Goal: Check status: Check status

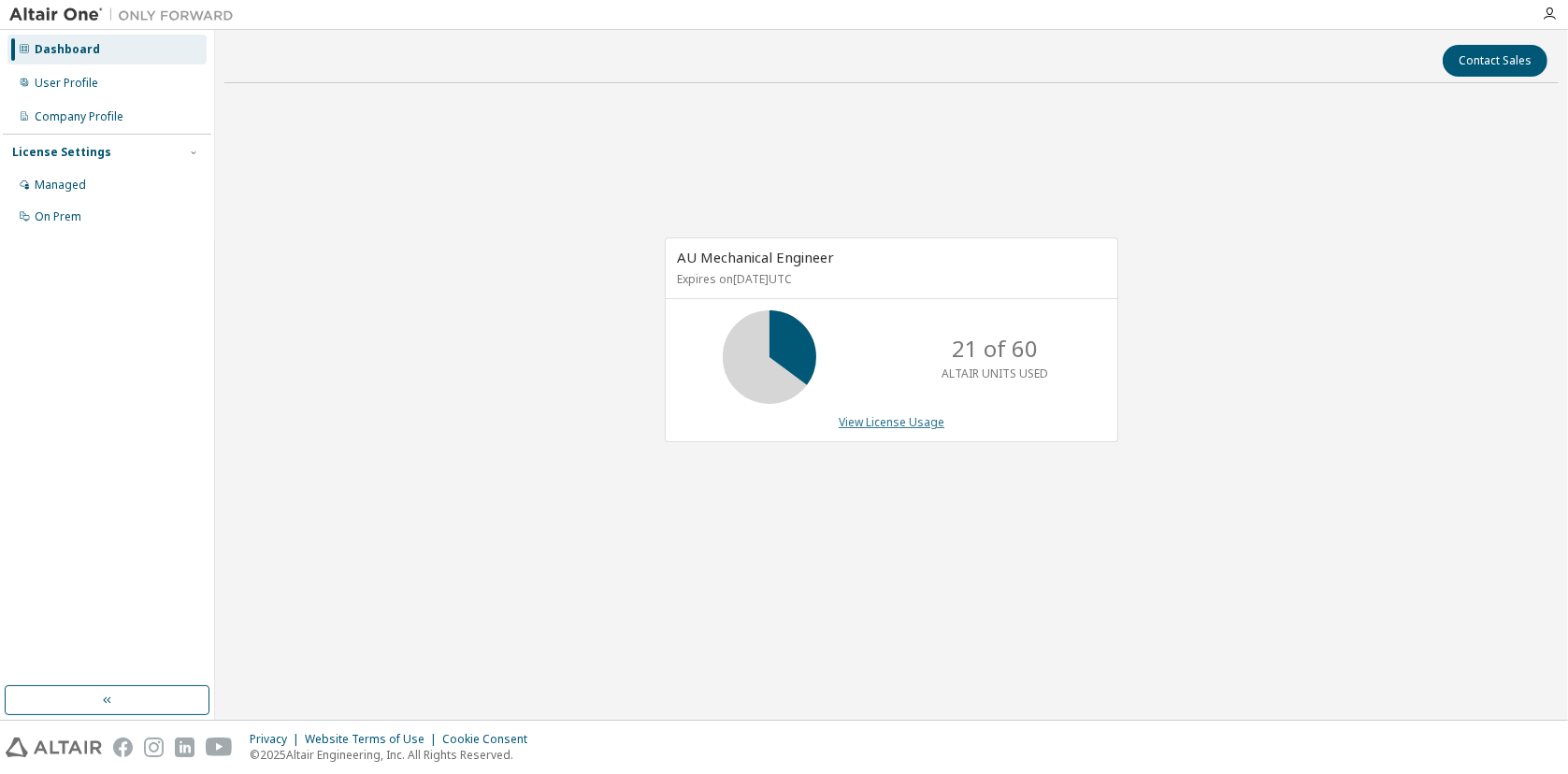
click at [914, 418] on link "View License Usage" at bounding box center [892, 422] width 106 height 16
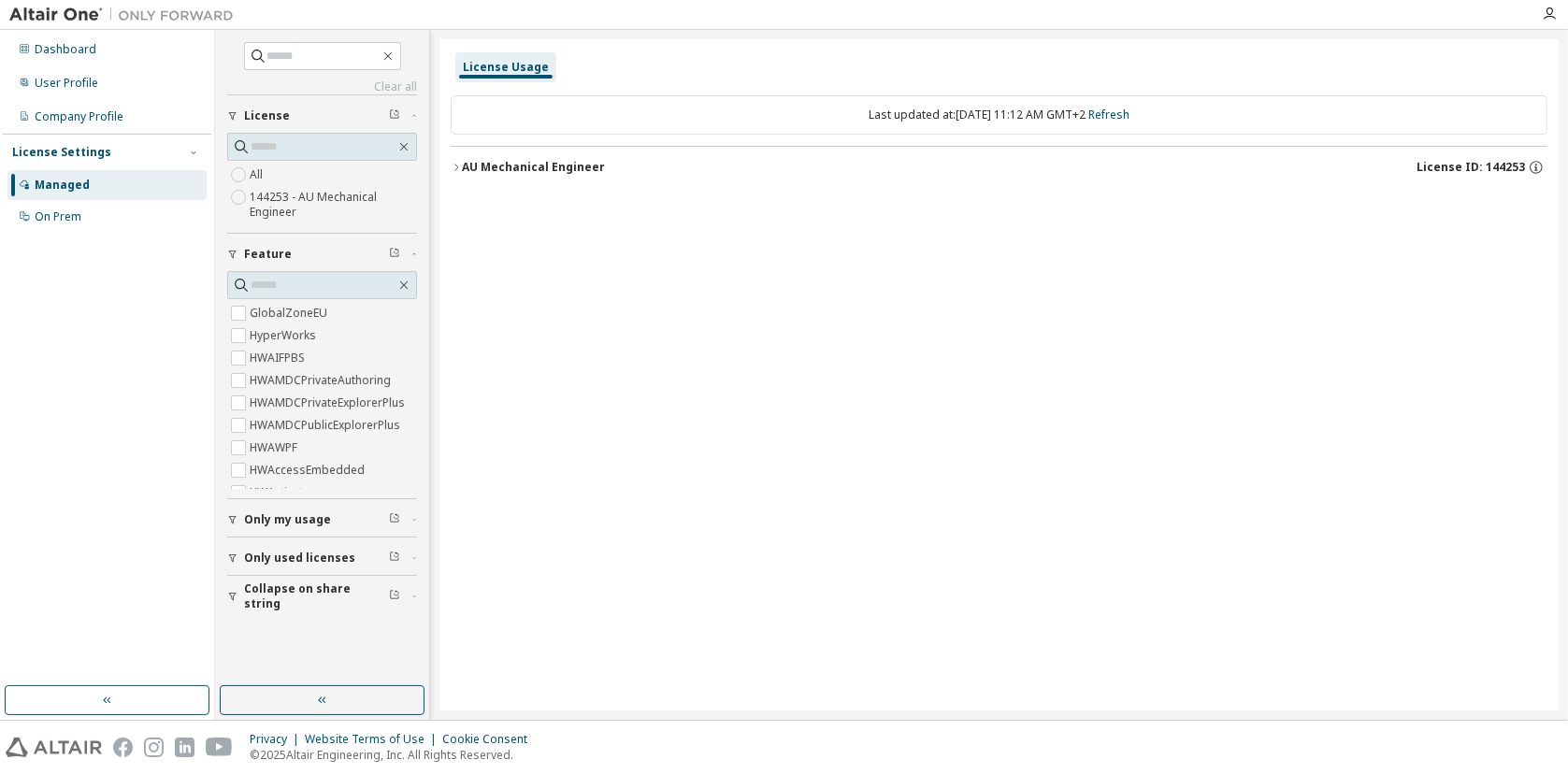
click at [458, 169] on icon "button" at bounding box center [456, 167] width 12 height 12
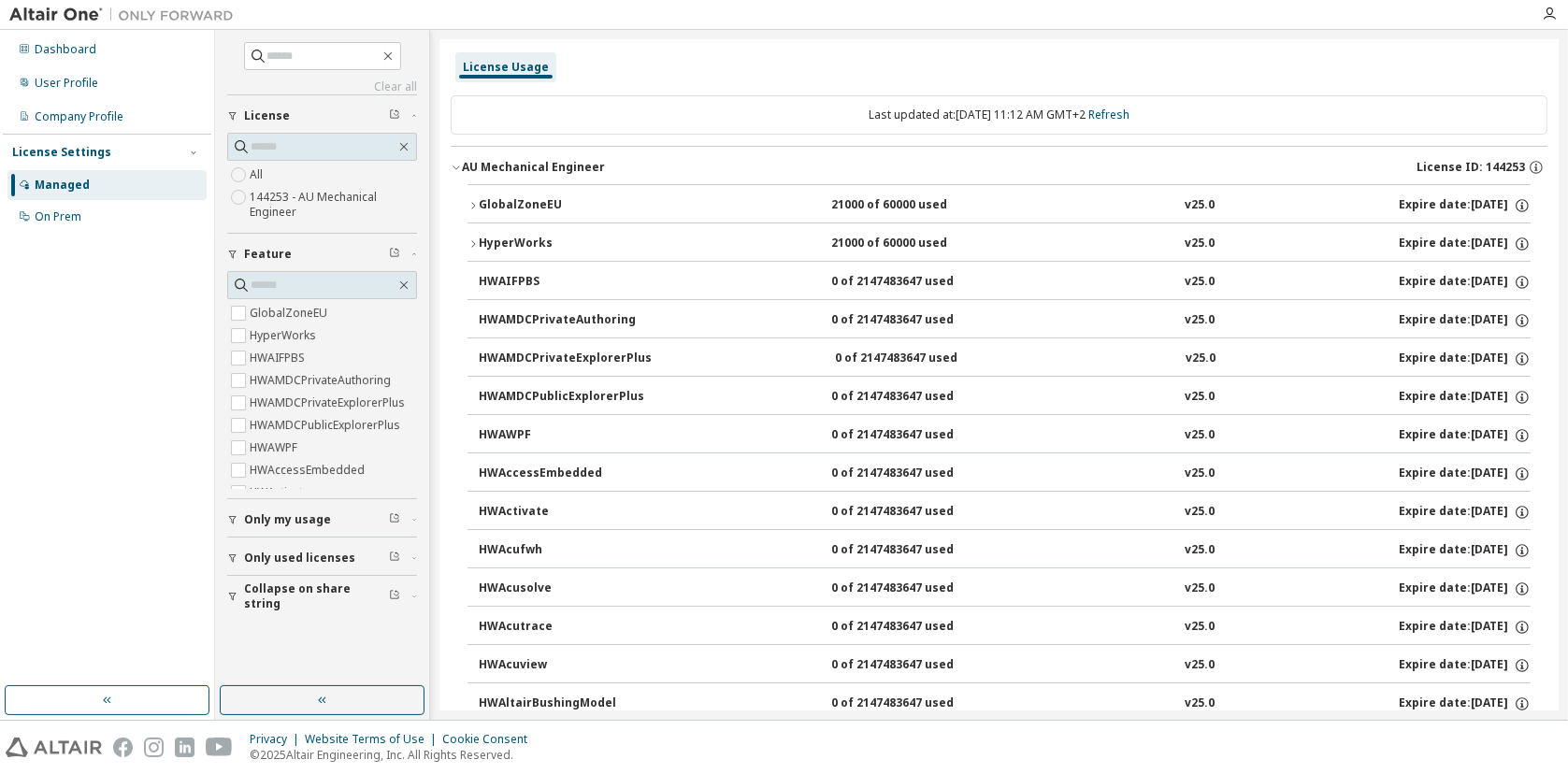
click at [472, 197] on button "GlobalZoneEU 21000 of 60000 used v25.0 Expire date: 2026-06-01" at bounding box center [999, 206] width 1063 height 41
